Goal: Task Accomplishment & Management: Manage account settings

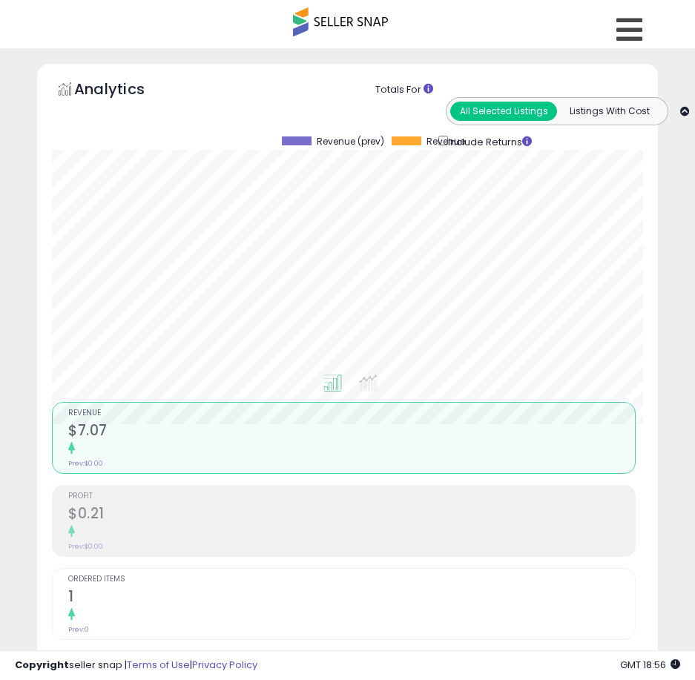
select select "**********"
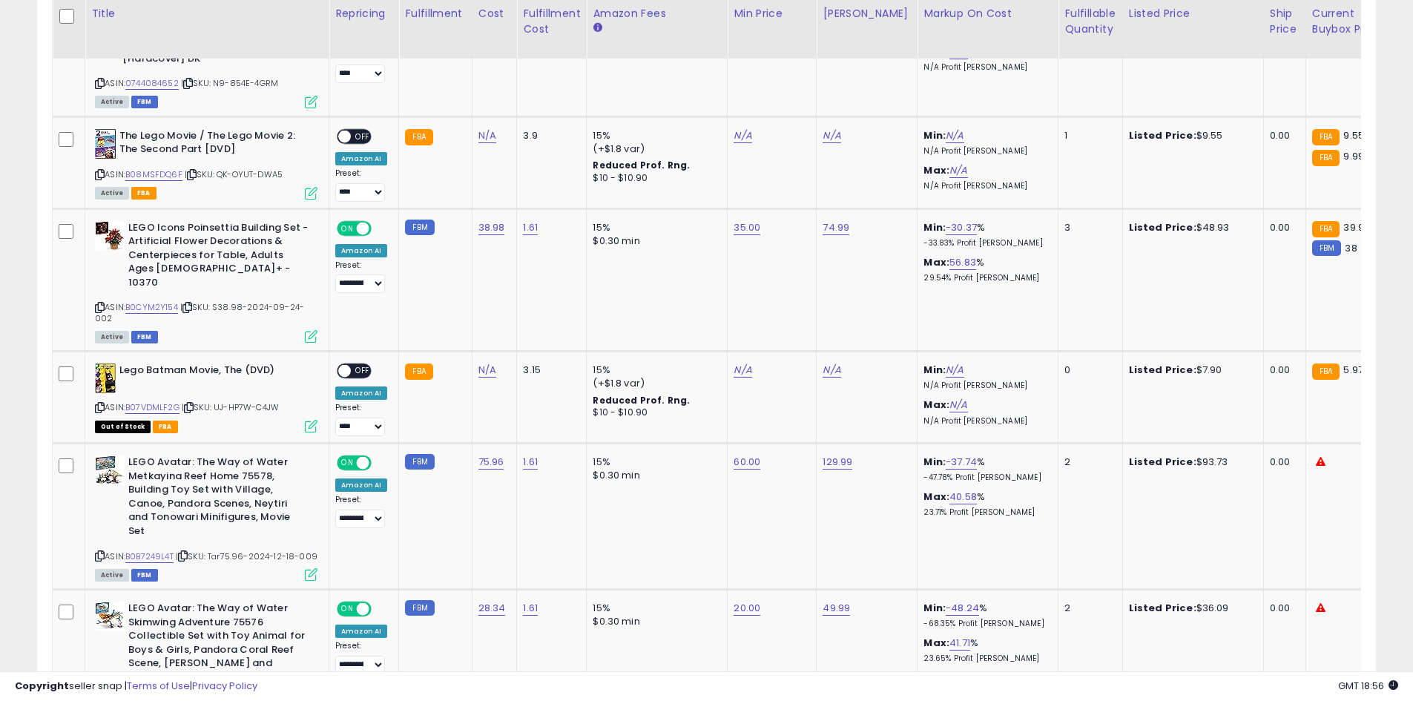
scroll to position [304, 777]
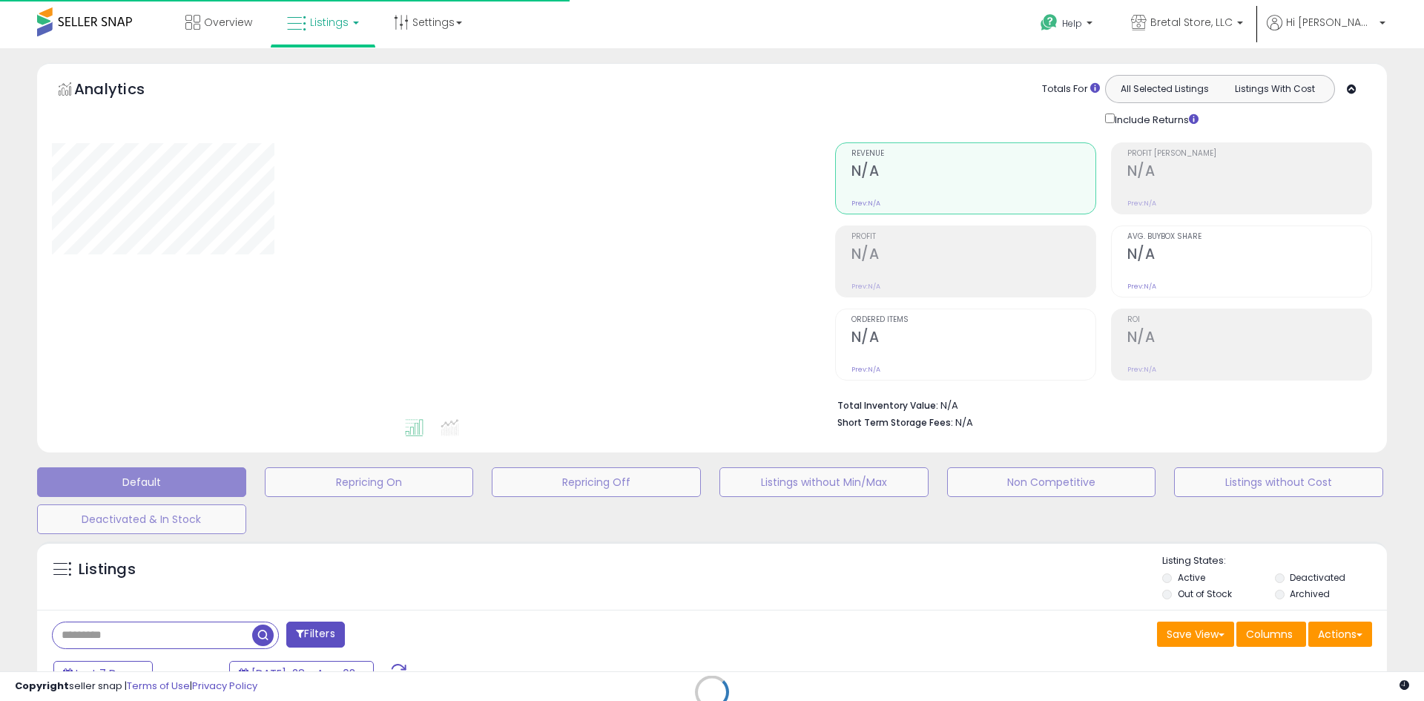
type input "****"
